Goal: Information Seeking & Learning: Find specific fact

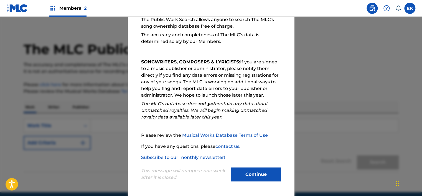
scroll to position [4, 0]
click at [261, 177] on button "Continue" at bounding box center [256, 175] width 50 height 14
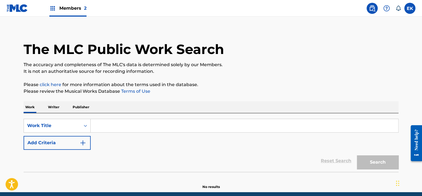
click at [99, 127] on input "Search Form" at bounding box center [244, 125] width 307 height 13
click at [65, 119] on div "Work Title" at bounding box center [57, 126] width 67 height 14
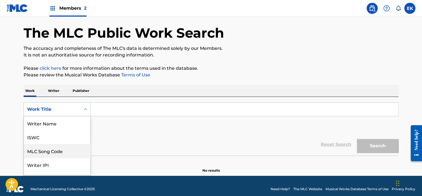
click at [65, 144] on div "MLC Song Code" at bounding box center [57, 151] width 67 height 14
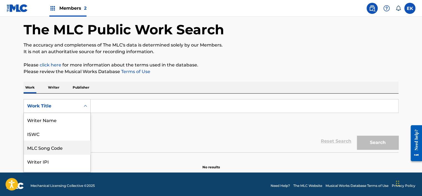
scroll to position [24, 0]
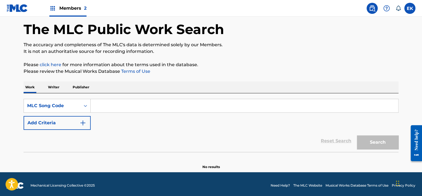
click at [107, 107] on input "Search Form" at bounding box center [244, 105] width 307 height 13
paste input "FVB6CE"
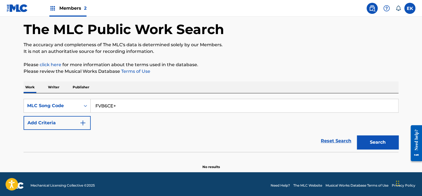
click at [357, 136] on button "Search" at bounding box center [378, 143] width 42 height 14
type input "FVB6CE"
click at [357, 136] on button "Search" at bounding box center [378, 143] width 42 height 14
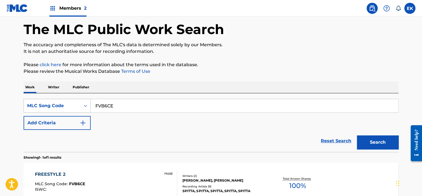
drag, startPoint x: 118, startPoint y: 108, endPoint x: 37, endPoint y: 110, distance: 81.2
click at [37, 110] on div "SearchWithCriteriac7fadc7b-2b00-43b7-84a4-e6e9b7811d22 MLC Song Code FVB6CE" at bounding box center [211, 106] width 375 height 14
click at [123, 105] on input "FVB6CE" at bounding box center [244, 105] width 307 height 13
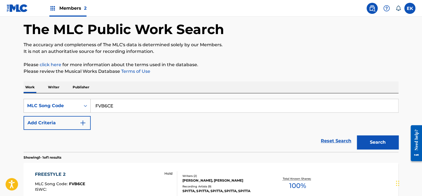
drag, startPoint x: 123, startPoint y: 105, endPoint x: 73, endPoint y: 99, distance: 50.0
click at [73, 99] on div "SearchWithCriteriac7fadc7b-2b00-43b7-84a4-e6e9b7811d22 MLC Song Code FVB6CE" at bounding box center [211, 106] width 375 height 14
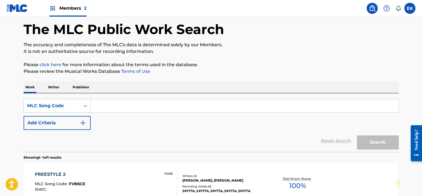
paste input "FI6NDZ"
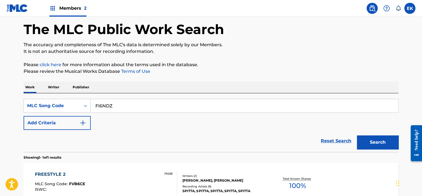
type input "FI6NDZ"
click at [357, 136] on button "Search" at bounding box center [378, 143] width 42 height 14
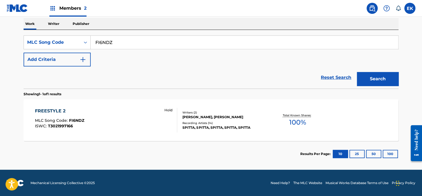
scroll to position [88, 0]
click at [139, 115] on div "FREESTYLE 2 MLC Song Code : FI6NDZ ISWC : T3021997166 Hold" at bounding box center [106, 120] width 142 height 25
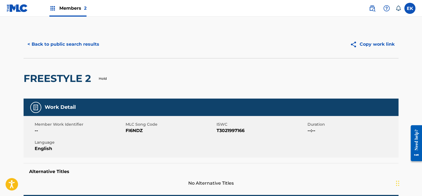
scroll to position [39, 0]
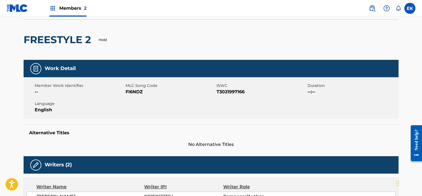
click at [214, 91] on span "FI6NDZ" at bounding box center [171, 92] width 90 height 7
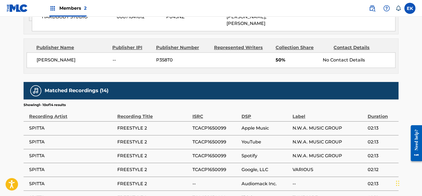
scroll to position [345, 0]
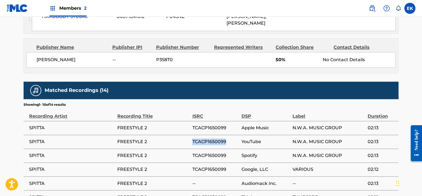
drag, startPoint x: 192, startPoint y: 140, endPoint x: 237, endPoint y: 147, distance: 46.0
click at [237, 147] on td "TCACP1650099" at bounding box center [216, 142] width 49 height 14
drag, startPoint x: 191, startPoint y: 154, endPoint x: 230, endPoint y: 158, distance: 39.0
click at [230, 158] on tr "SPITTA FREESTYLE 2 TCACP1650099 Spotify N.W.A. MUSIC GROUP 02:13" at bounding box center [211, 156] width 375 height 14
copy tr "TCACP1650099"
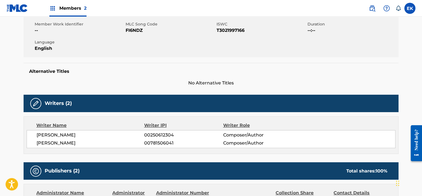
scroll to position [0, 0]
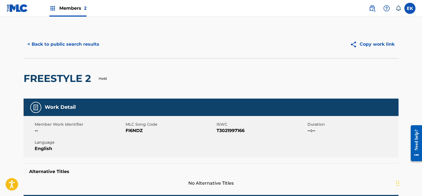
click at [39, 39] on button "< Back to public search results" at bounding box center [64, 44] width 80 height 14
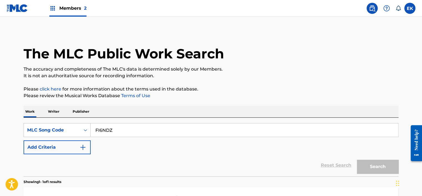
scroll to position [73, 0]
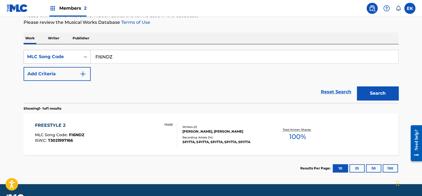
drag, startPoint x: 126, startPoint y: 59, endPoint x: 69, endPoint y: 57, distance: 56.9
click at [69, 56] on div "SearchWithCriteriac7fadc7b-2b00-43b7-84a4-e6e9b7811d22 MLC Song Code FI6NDZ" at bounding box center [211, 57] width 375 height 14
paste input "GVCQFG"
click at [357, 86] on button "Search" at bounding box center [378, 93] width 42 height 14
drag, startPoint x: 116, startPoint y: 55, endPoint x: 75, endPoint y: 60, distance: 41.8
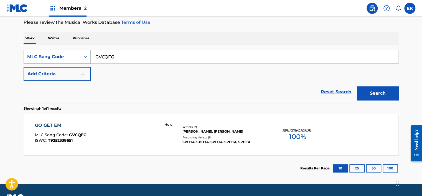
click at [75, 60] on div "SearchWithCriteriac7fadc7b-2b00-43b7-84a4-e6e9b7811d22 MLC Song Code GVCQFG" at bounding box center [211, 57] width 375 height 14
paste input "A3XDB"
type input "GA3XDB"
click at [369, 91] on button "Search" at bounding box center [378, 93] width 42 height 14
click at [139, 143] on div "GO GET'EM 2 MLC Song Code : GA3XDB ISWC : T3042328138 Hold" at bounding box center [106, 134] width 142 height 25
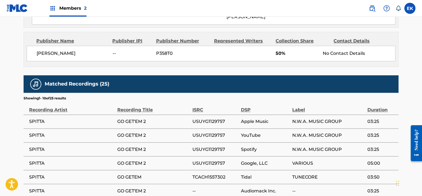
scroll to position [437, 0]
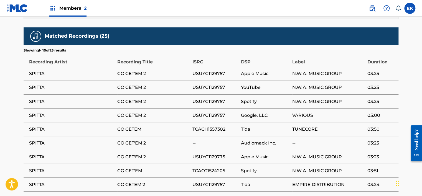
click at [202, 95] on td "USUYG1129757" at bounding box center [216, 102] width 49 height 14
copy span "USUYG1129757"
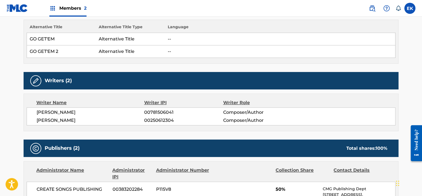
scroll to position [136, 0]
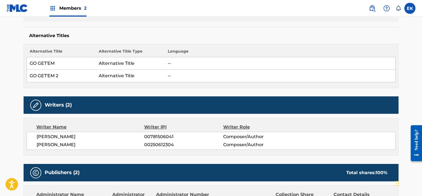
click at [187, 75] on td "--" at bounding box center [280, 76] width 230 height 12
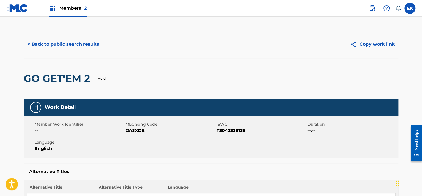
click at [68, 44] on button "< Back to public search results" at bounding box center [64, 44] width 80 height 14
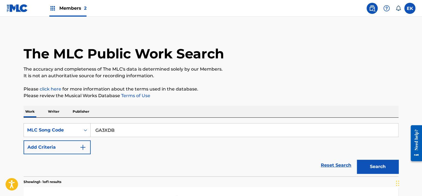
scroll to position [73, 0]
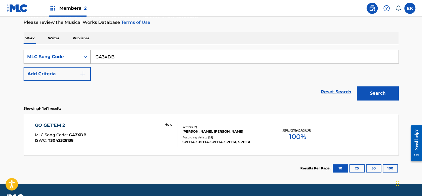
drag, startPoint x: 121, startPoint y: 58, endPoint x: 60, endPoint y: 57, distance: 61.3
click at [60, 57] on div "SearchWithCriteriac7fadc7b-2b00-43b7-84a4-e6e9b7811d22 MLC Song Code GA3XDB" at bounding box center [211, 57] width 375 height 14
paste input "MA2LAI"
type input "MA2LAI"
click at [357, 86] on button "Search" at bounding box center [378, 93] width 42 height 14
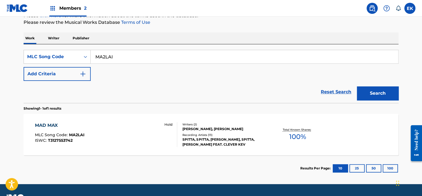
click at [113, 134] on div "MAD MAX MLC Song Code : MA2LAI ISWC : T3127553742 Hold" at bounding box center [106, 134] width 142 height 25
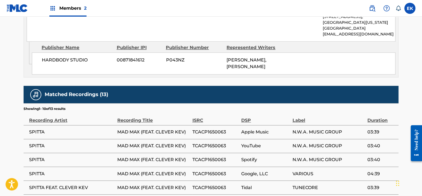
scroll to position [374, 0]
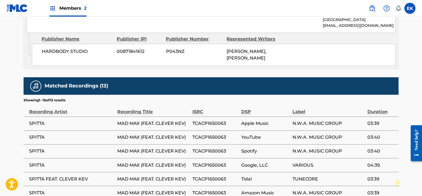
click at [208, 152] on span "TCACP1650063" at bounding box center [215, 151] width 46 height 7
copy span "TCACP1650063"
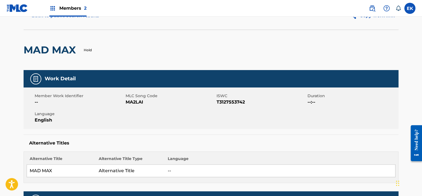
scroll to position [0, 0]
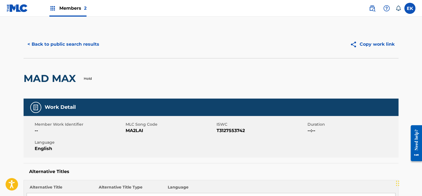
click at [30, 45] on button "< Back to public search results" at bounding box center [64, 44] width 80 height 14
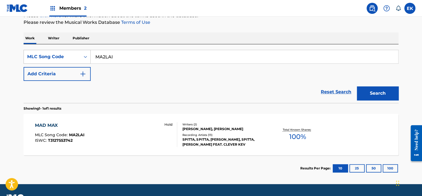
drag, startPoint x: 121, startPoint y: 56, endPoint x: 70, endPoint y: 60, distance: 51.2
click at [70, 60] on div "SearchWithCriteriac7fadc7b-2b00-43b7-84a4-e6e9b7811d22 MLC Song Code MA2LAI" at bounding box center [211, 57] width 375 height 14
drag, startPoint x: 122, startPoint y: 59, endPoint x: 81, endPoint y: 57, distance: 41.1
click at [81, 57] on div "SearchWithCriteriac7fadc7b-2b00-43b7-84a4-e6e9b7811d22 MLC Song Code MA2LAI" at bounding box center [211, 57] width 375 height 14
paste input "VCQC"
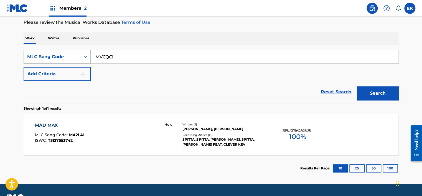
type input "MVCQCI"
click at [357, 86] on button "Search" at bounding box center [378, 93] width 42 height 14
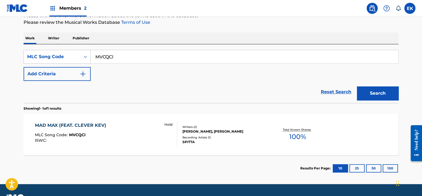
click at [103, 135] on div "MLC Song Code : MVCQCI" at bounding box center [72, 136] width 74 height 6
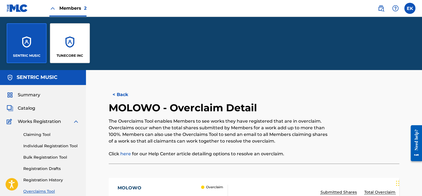
click at [114, 94] on button "< Back" at bounding box center [125, 95] width 33 height 14
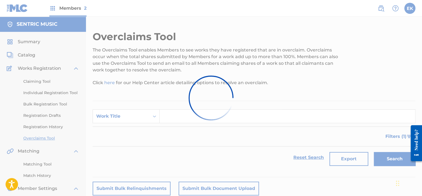
scroll to position [30, 0]
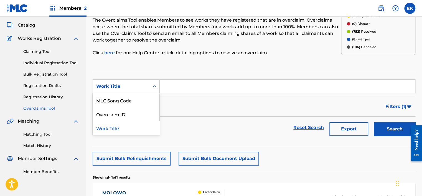
click at [151, 85] on div "Search Form" at bounding box center [154, 87] width 10 height 10
click at [142, 96] on div "MLC Song Code" at bounding box center [126, 100] width 67 height 14
click at [171, 83] on input "Search Form" at bounding box center [287, 86] width 255 height 13
paste input "GA3XDB"
type input "GA3XDB"
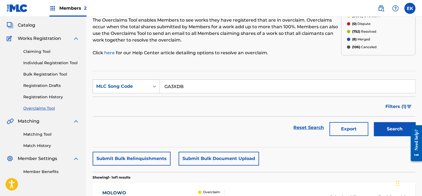
click at [388, 126] on button "Search" at bounding box center [395, 129] width 42 height 14
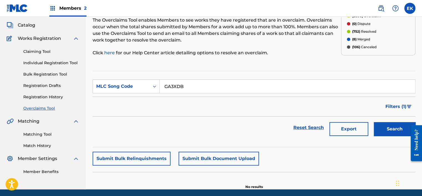
scroll to position [50, 0]
